Goal: Contribute content

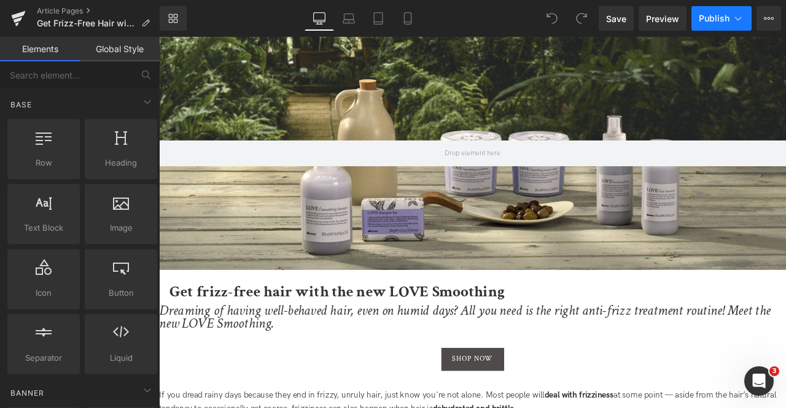
click at [737, 8] on button "Publish" at bounding box center [721, 18] width 60 height 25
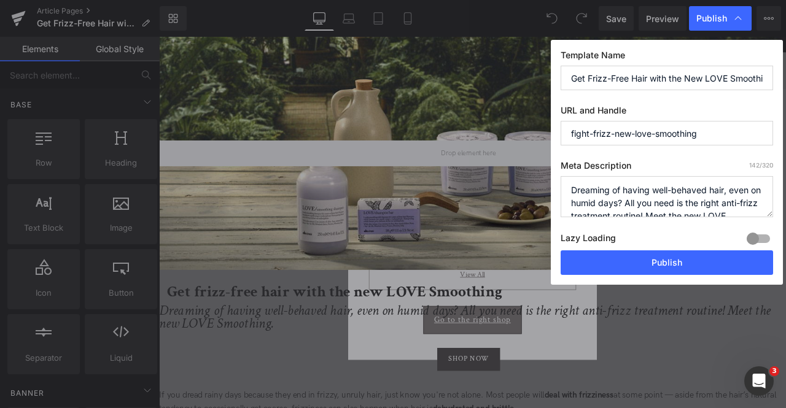
scroll to position [211, 0]
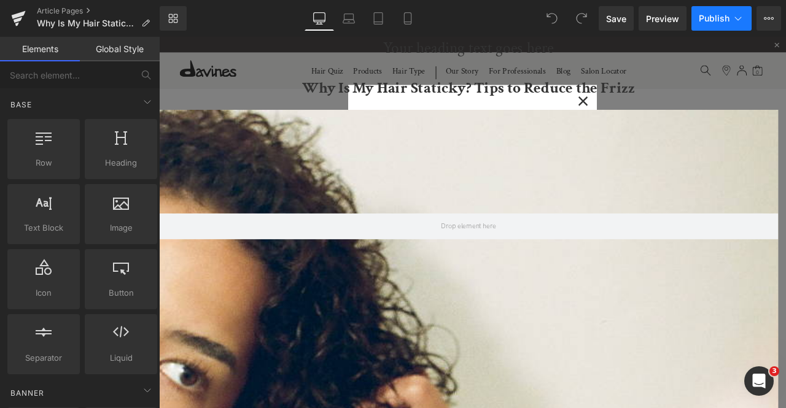
click at [741, 25] on button "Publish" at bounding box center [721, 18] width 60 height 25
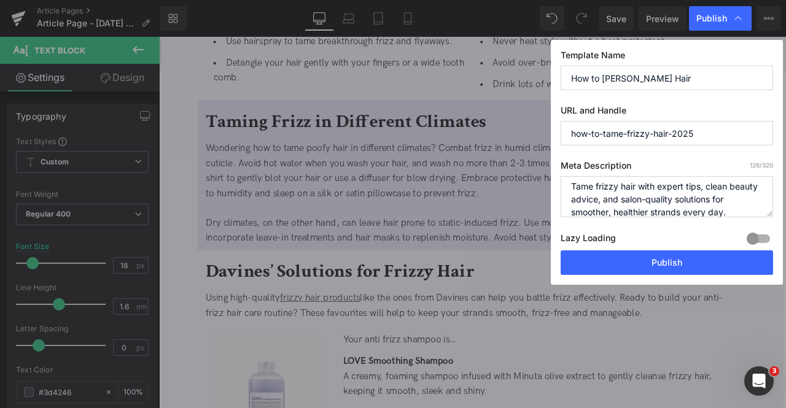
type input "how-to-tame-frizzy-hair-2025"
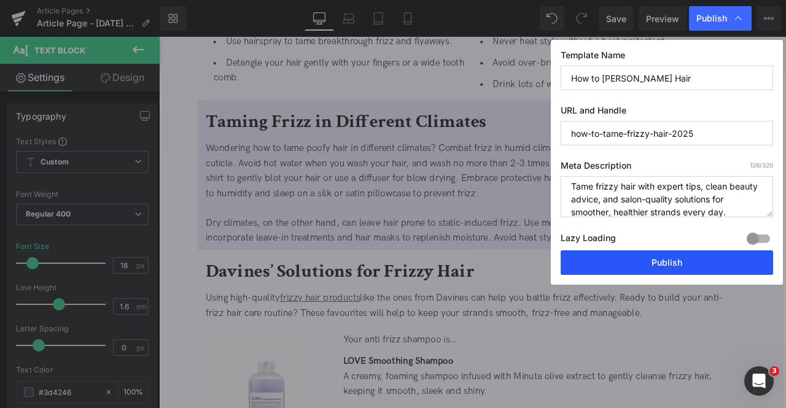
click at [640, 254] on button "Publish" at bounding box center [667, 263] width 212 height 25
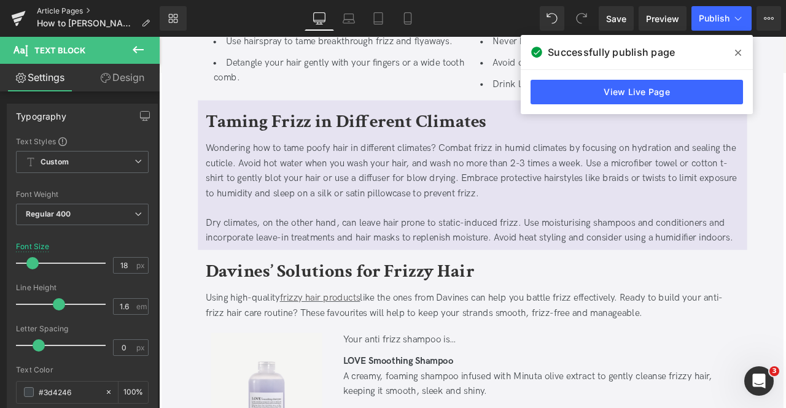
click at [70, 8] on link "Article Pages" at bounding box center [98, 11] width 123 height 10
